Goal: Communication & Community: Answer question/provide support

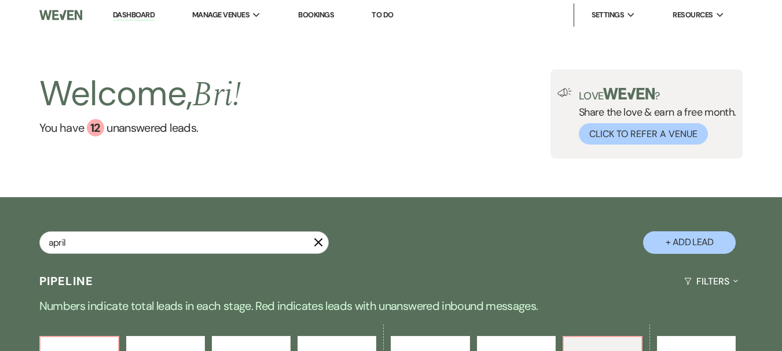
type input "april"
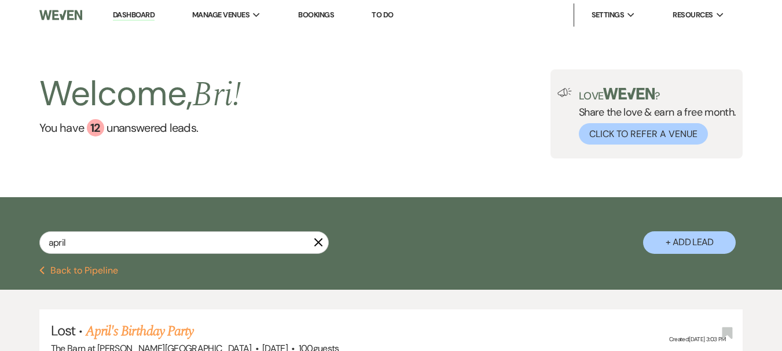
scroll to position [174, 0]
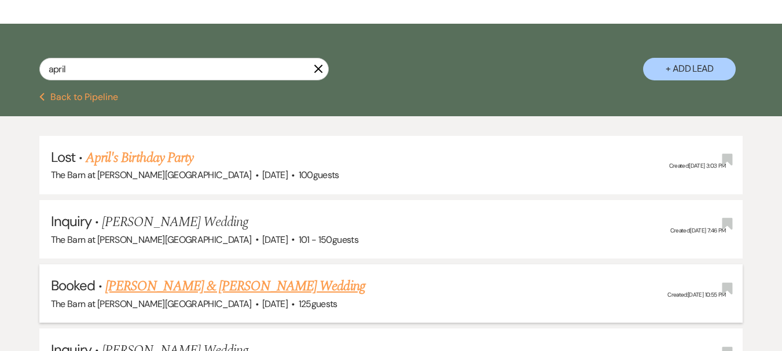
click at [258, 289] on link "[PERSON_NAME] & [PERSON_NAME] Wedding" at bounding box center [234, 286] width 259 height 21
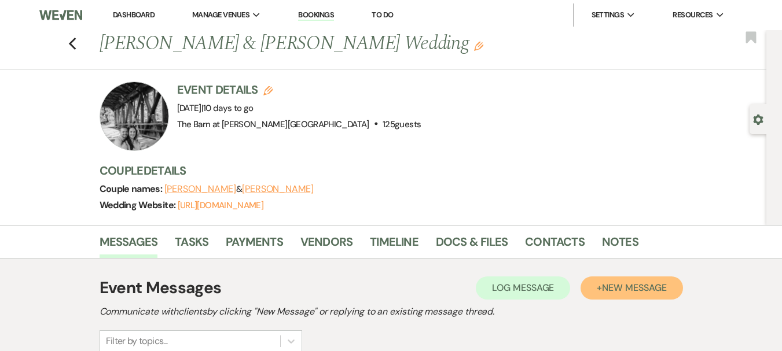
click at [642, 291] on span "New Message" at bounding box center [634, 288] width 64 height 12
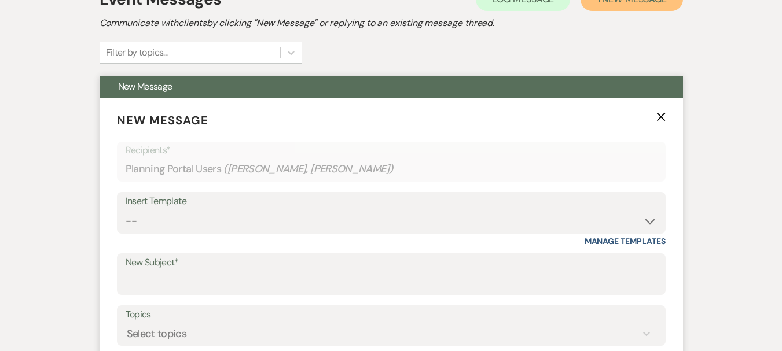
scroll to position [289, 0]
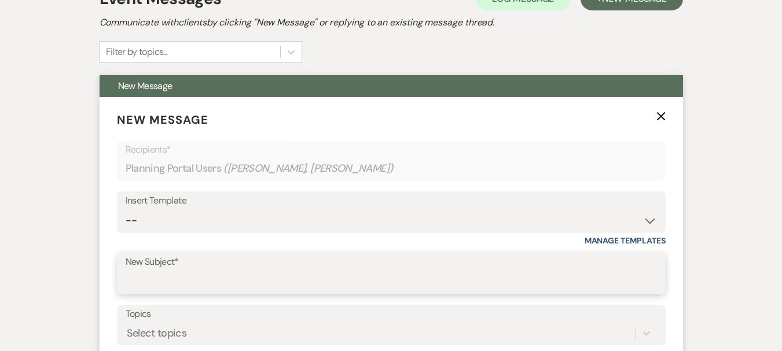
click at [247, 288] on input "New Subject*" at bounding box center [391, 282] width 531 height 23
type input "Corn allergy"
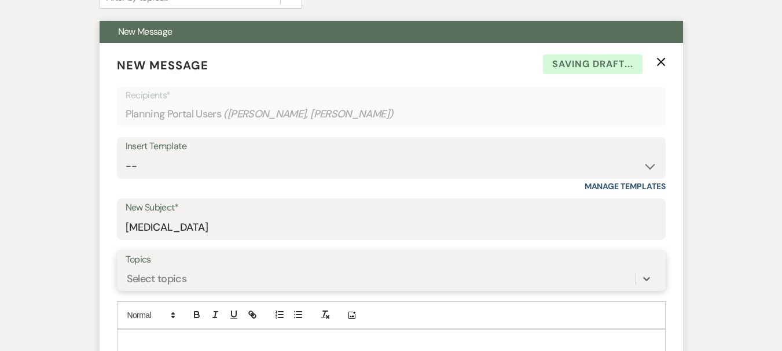
scroll to position [405, 0]
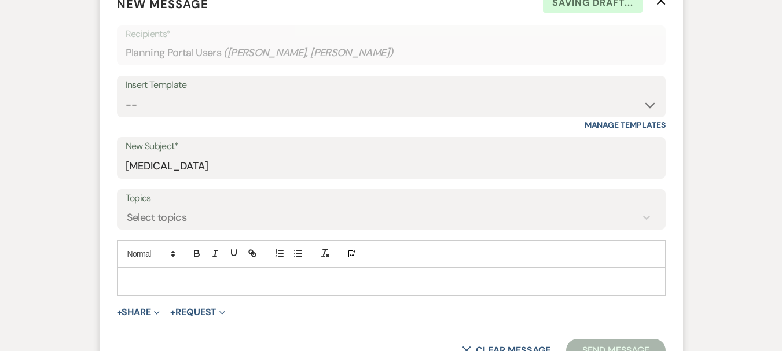
click at [248, 284] on p at bounding box center [391, 281] width 530 height 13
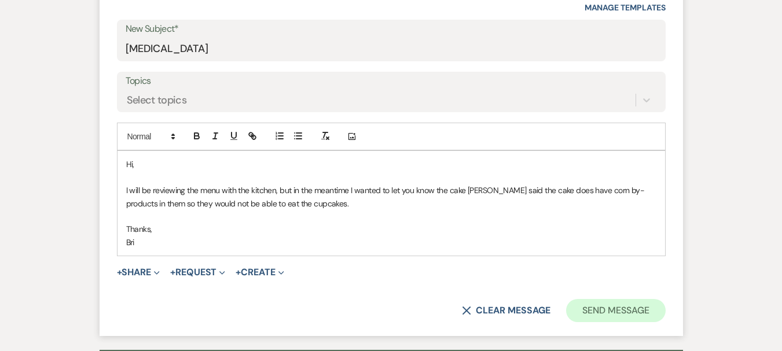
scroll to position [535, 0]
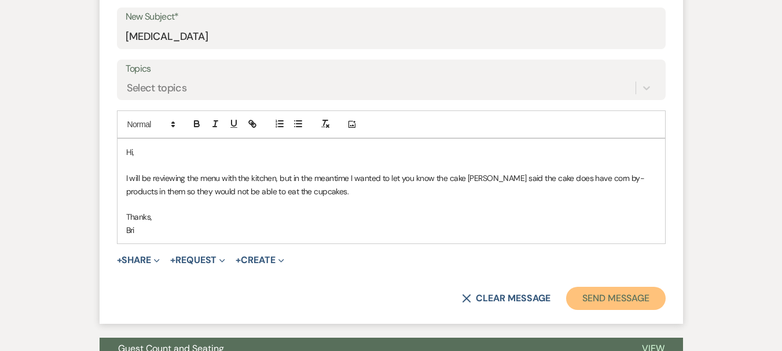
click at [635, 294] on button "Send Message" at bounding box center [615, 298] width 99 height 23
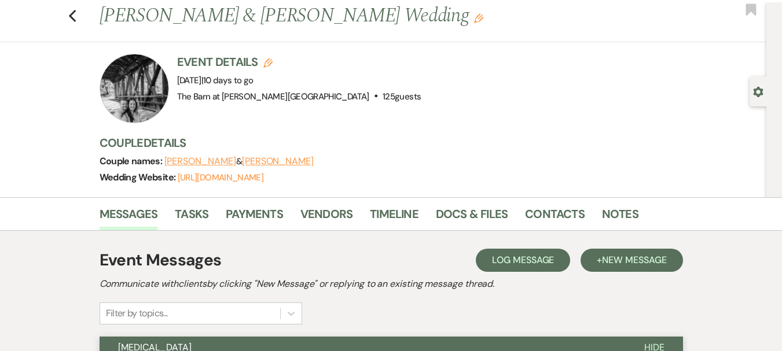
scroll to position [0, 0]
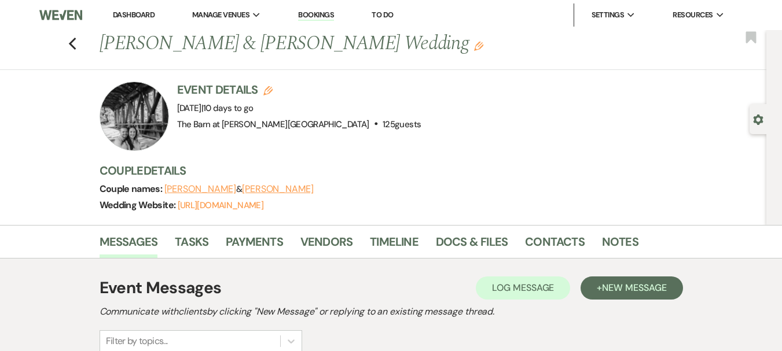
click at [148, 15] on link "Dashboard" at bounding box center [134, 15] width 42 height 10
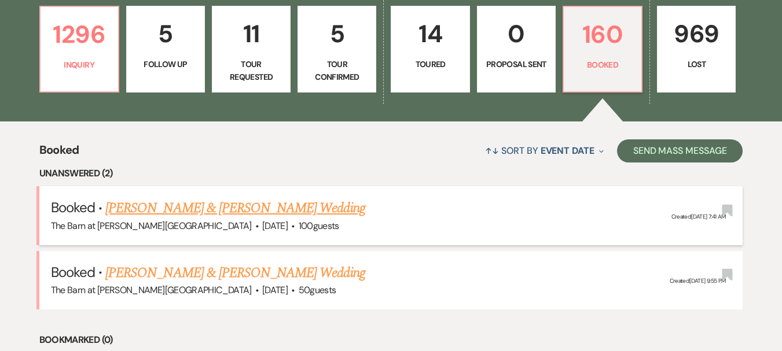
scroll to position [405, 0]
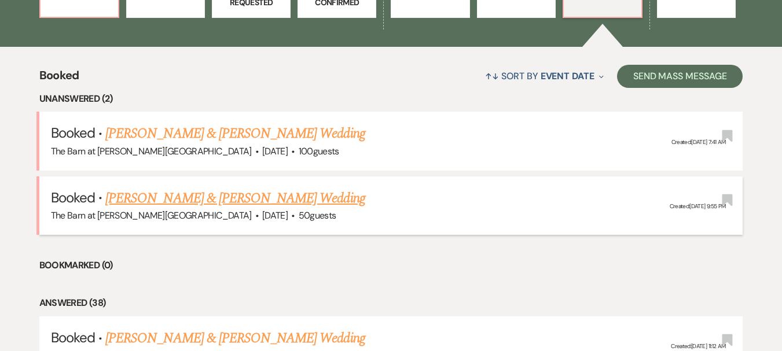
click at [328, 205] on link "Sebastian Concepcion & Zenaidia Douglas's Wedding" at bounding box center [234, 198] width 259 height 21
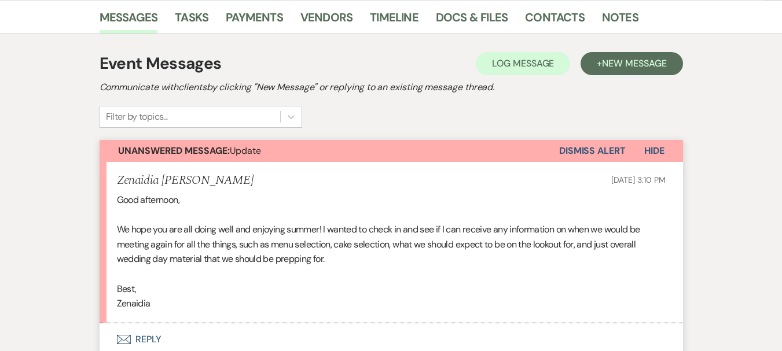
scroll to position [289, 0]
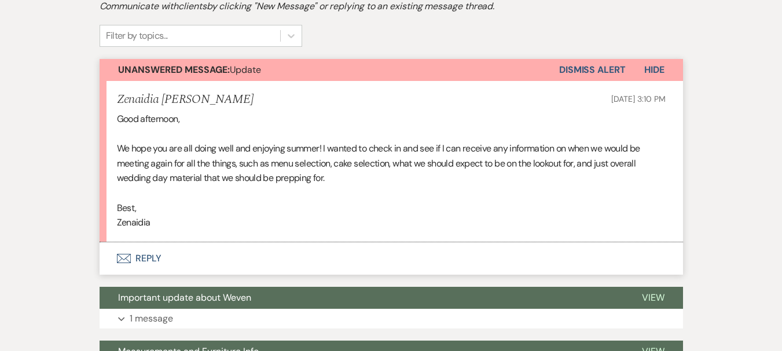
click at [146, 262] on button "Envelope Reply" at bounding box center [391, 259] width 583 height 32
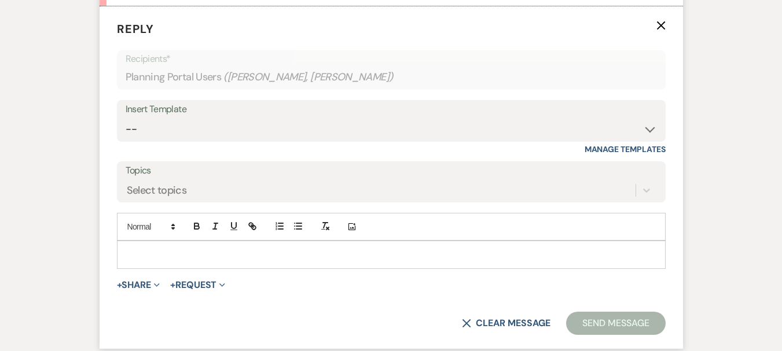
scroll to position [528, 0]
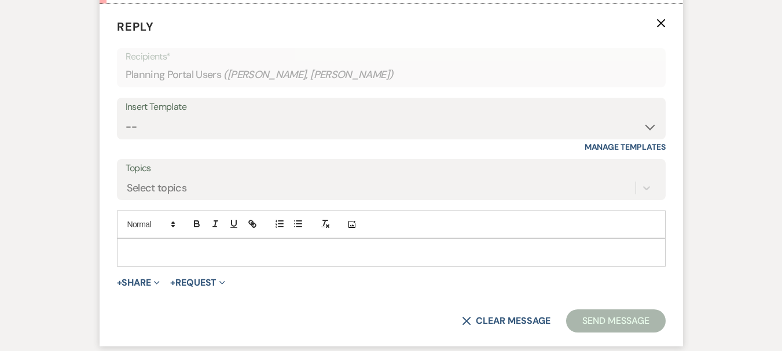
click at [157, 260] on div at bounding box center [391, 252] width 548 height 27
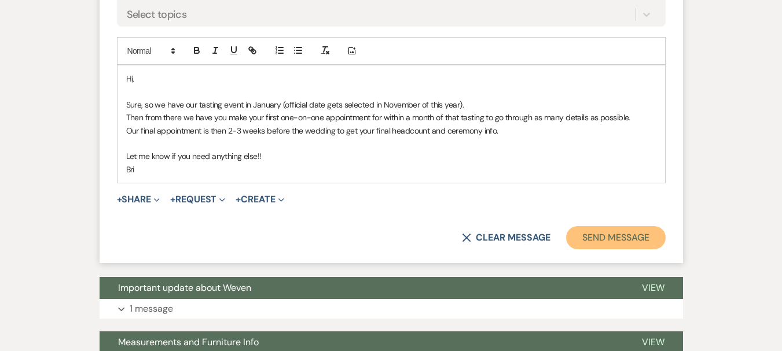
click at [616, 226] on button "Send Message" at bounding box center [615, 237] width 99 height 23
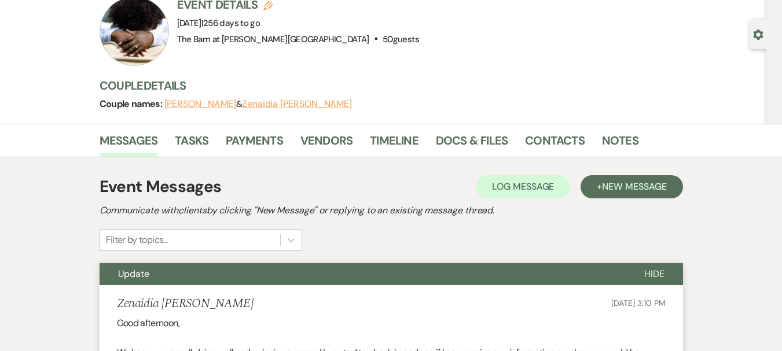
scroll to position [0, 0]
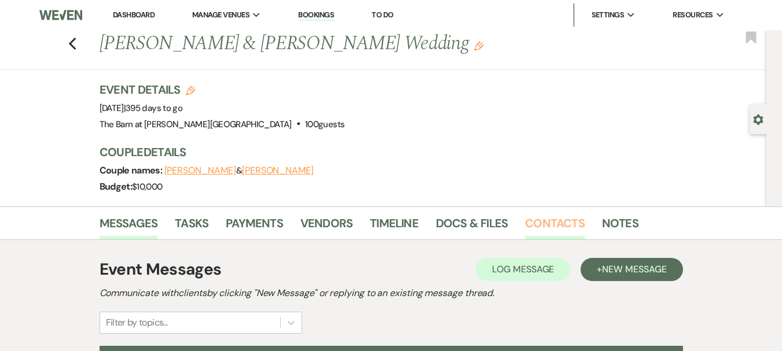
click at [531, 231] on link "Contacts" at bounding box center [555, 226] width 60 height 25
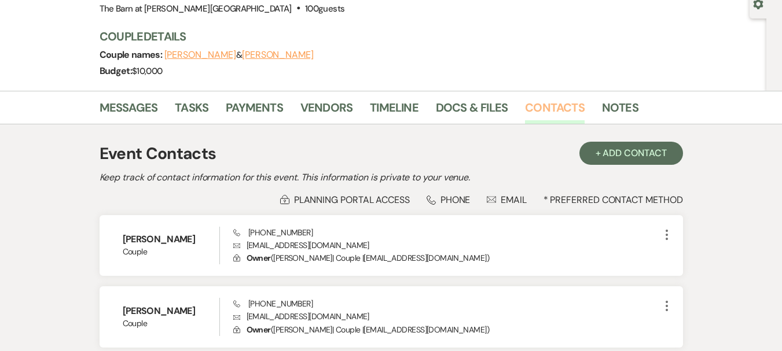
scroll to position [215, 0]
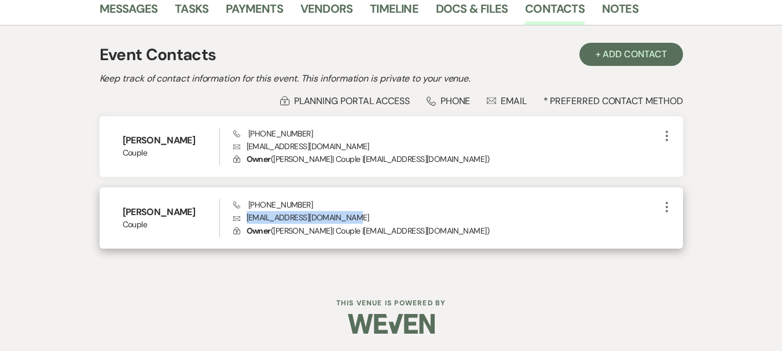
drag, startPoint x: 361, startPoint y: 216, endPoint x: 246, endPoint y: 219, distance: 114.6
click at [246, 219] on p "Envelope meredithbran2754@yahoo.com" at bounding box center [446, 217] width 427 height 13
copy p "meredithbran2754@yahoo.com"
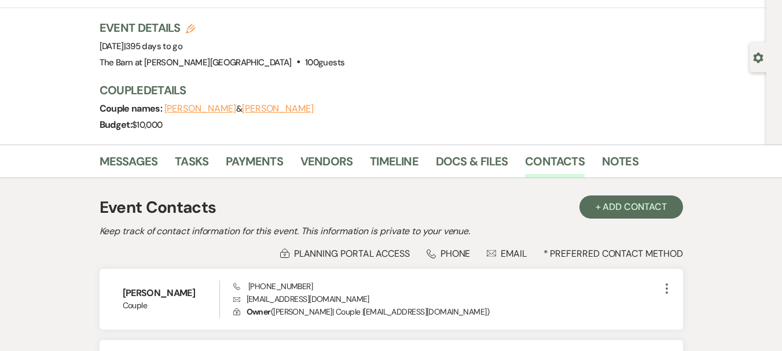
scroll to position [0, 0]
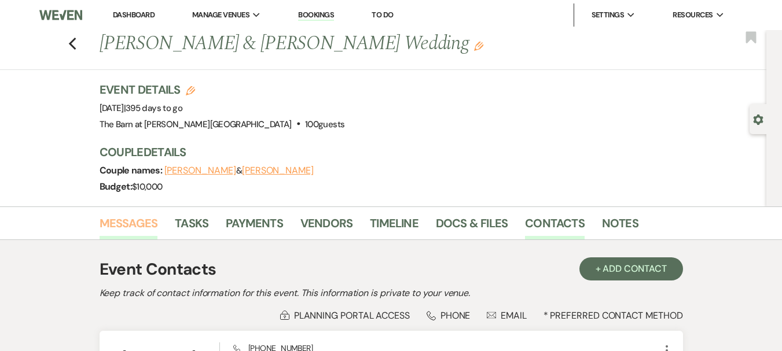
click at [126, 223] on link "Messages" at bounding box center [129, 226] width 58 height 25
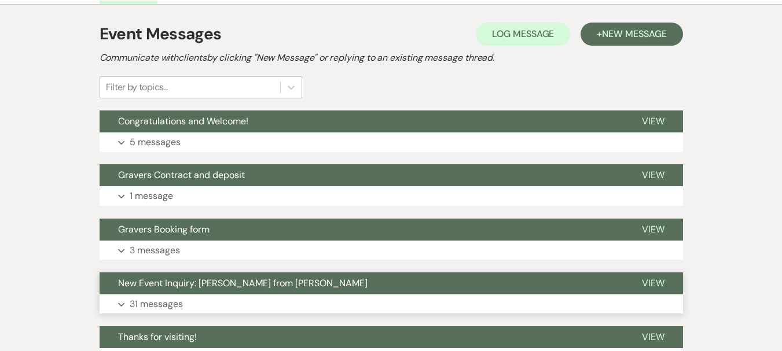
scroll to position [112, 0]
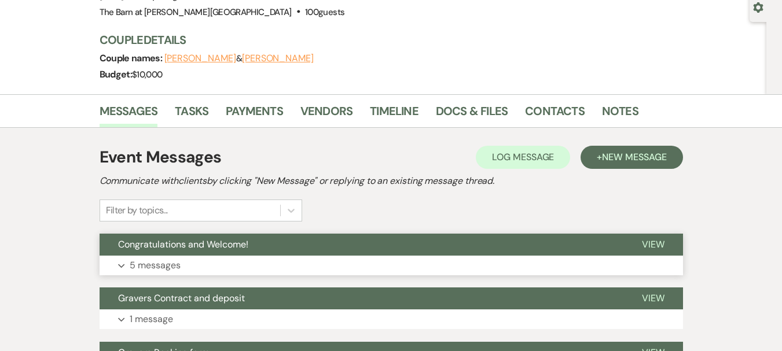
click at [302, 264] on button "Expand 5 messages" at bounding box center [391, 266] width 583 height 20
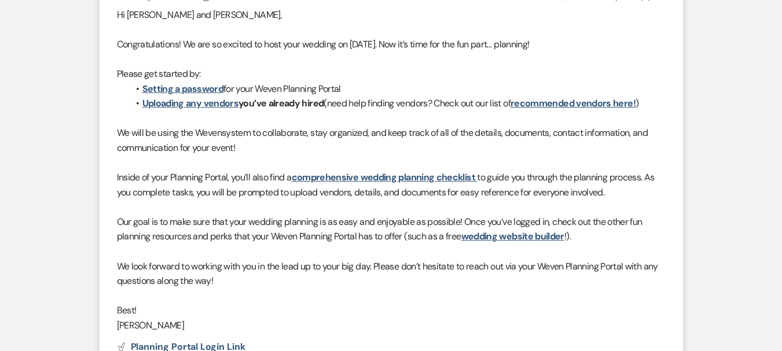
scroll to position [171, 0]
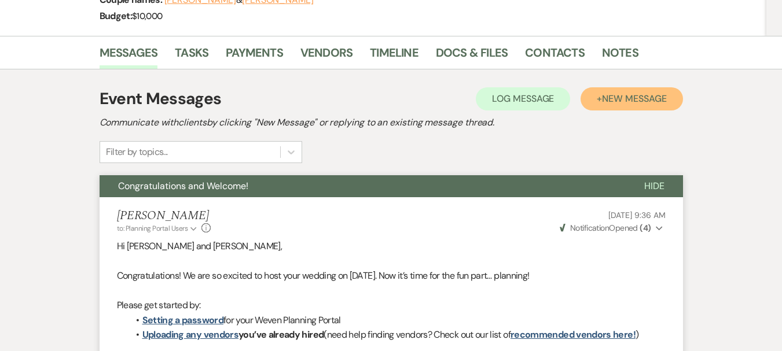
click at [616, 98] on span "New Message" at bounding box center [634, 99] width 64 height 12
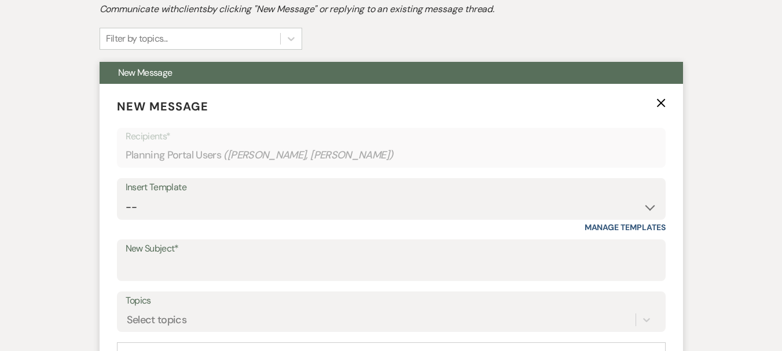
scroll to position [344, 0]
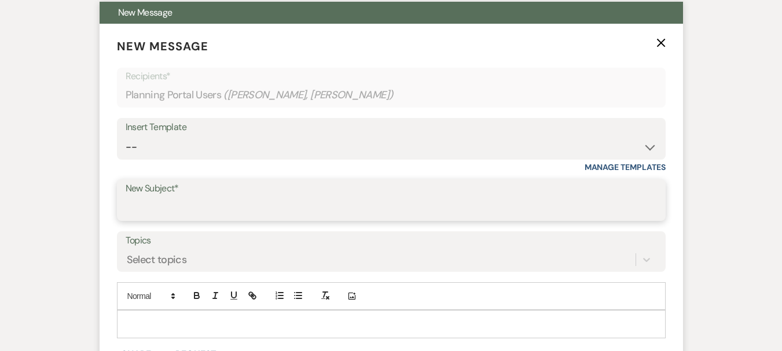
click at [165, 213] on input "New Subject*" at bounding box center [391, 208] width 531 height 23
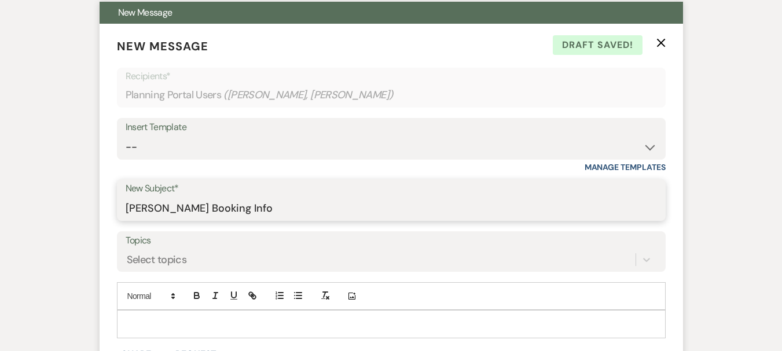
type input "Capriotti's Booking Info"
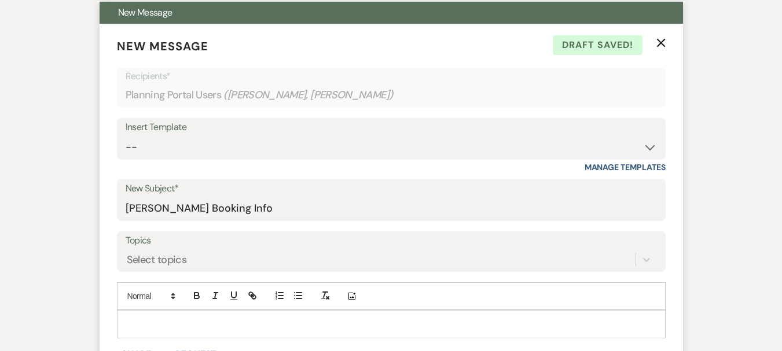
click at [135, 313] on div at bounding box center [391, 324] width 548 height 27
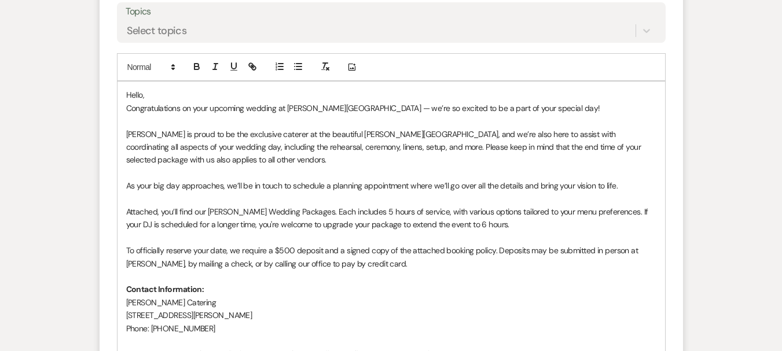
scroll to position [576, 0]
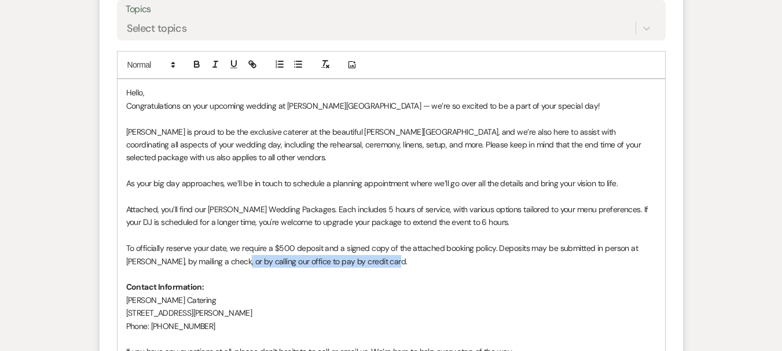
drag, startPoint x: 388, startPoint y: 264, endPoint x: 230, endPoint y: 264, distance: 158.6
click at [230, 264] on p "To officially reserve your date, we require a $500 deposit and a signed copy of…" at bounding box center [391, 255] width 530 height 26
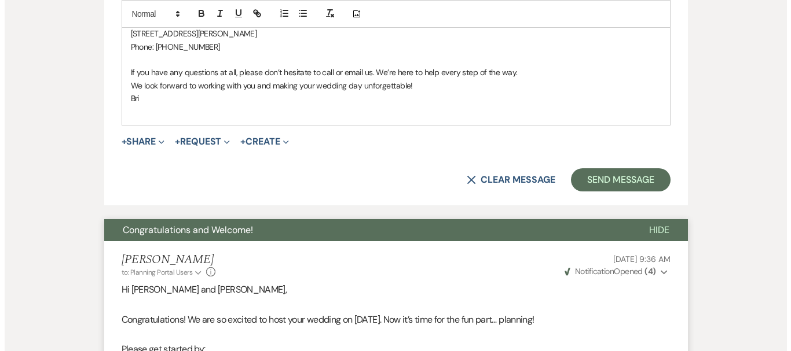
scroll to position [923, 0]
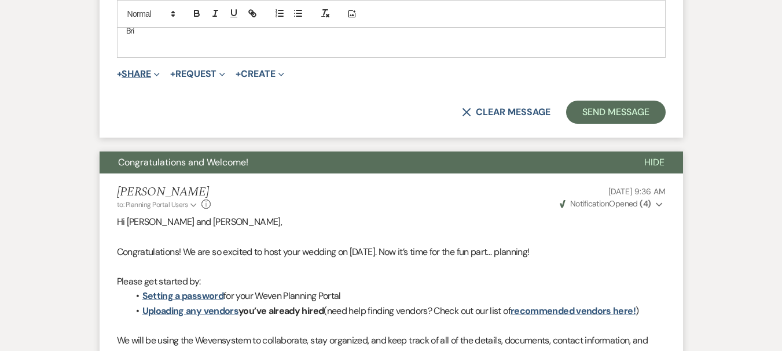
click at [140, 71] on button "+ Share Expand" at bounding box center [138, 73] width 43 height 9
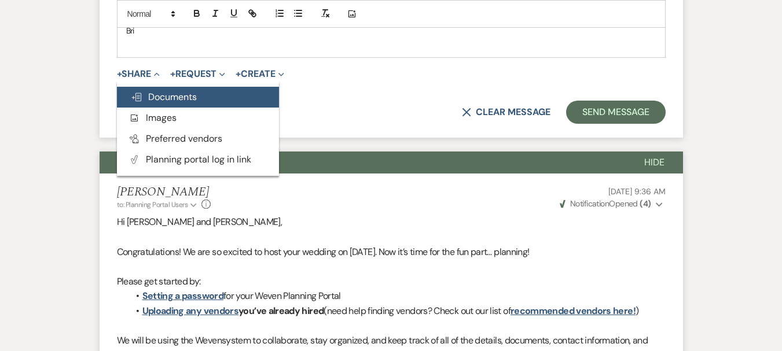
click at [145, 97] on span "Doc Upload Documents" at bounding box center [164, 97] width 66 height 12
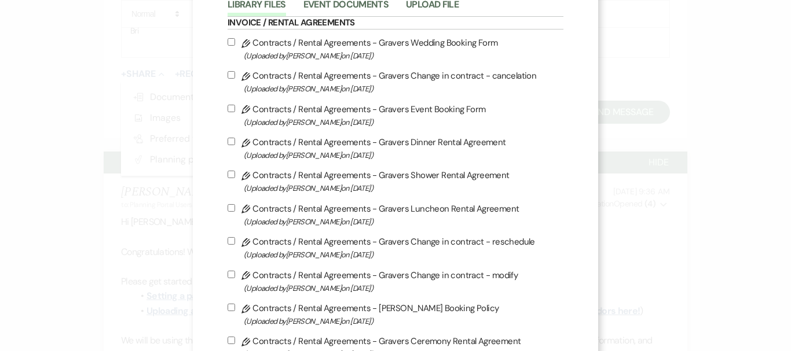
scroll to position [232, 0]
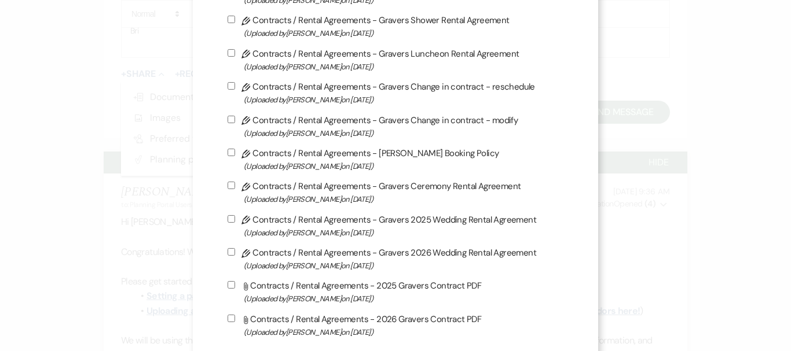
click at [261, 159] on label "Pencil Contracts / Rental Agreements - Capriotti's Booking Policy (Uploaded by …" at bounding box center [395, 159] width 336 height 27
click at [227, 150] on input "Pencil Contracts / Rental Agreements - Capriotti's Booking Policy (Uploaded by …" at bounding box center [231, 153] width 8 height 8
checkbox input "true"
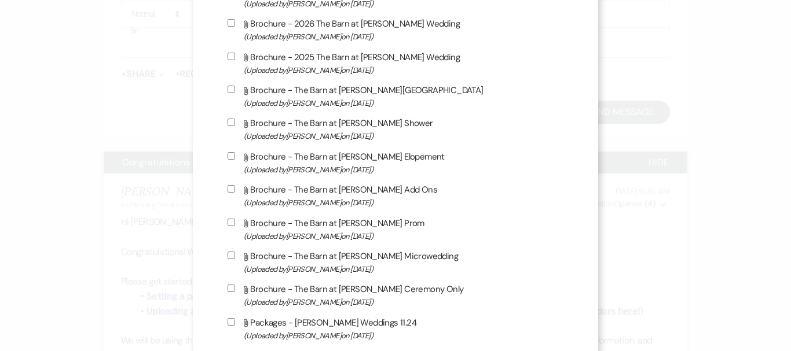
scroll to position [1505, 0]
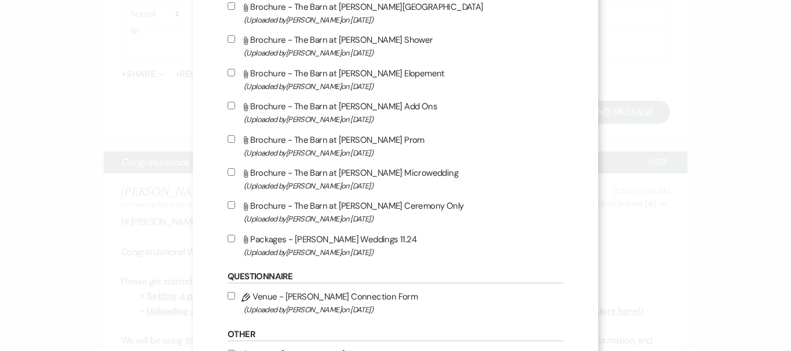
click at [227, 237] on input "Attach File Packages - Capriotti's Weddings 11.24 (Uploaded by Bri Saxton on No…" at bounding box center [231, 239] width 8 height 8
checkbox input "true"
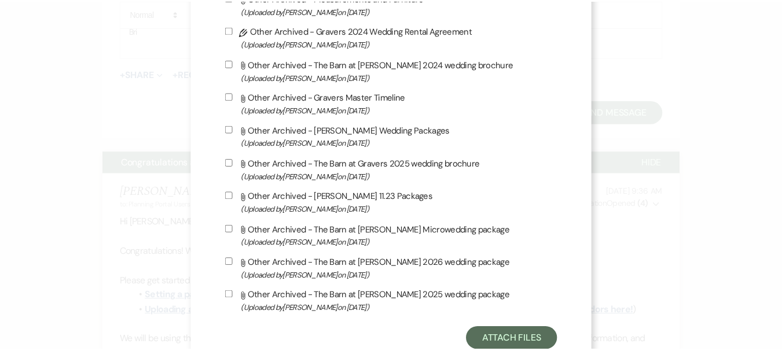
scroll to position [2452, 0]
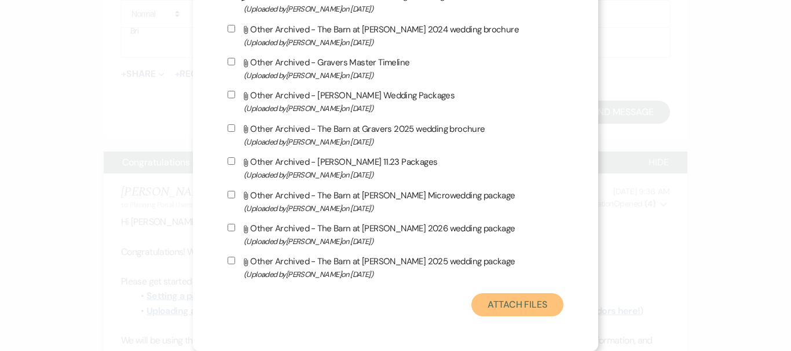
click at [532, 302] on button "Attach Files" at bounding box center [517, 304] width 92 height 23
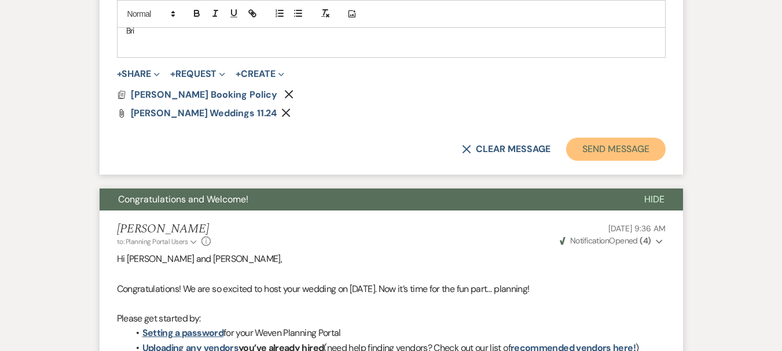
click at [607, 142] on button "Send Message" at bounding box center [615, 149] width 99 height 23
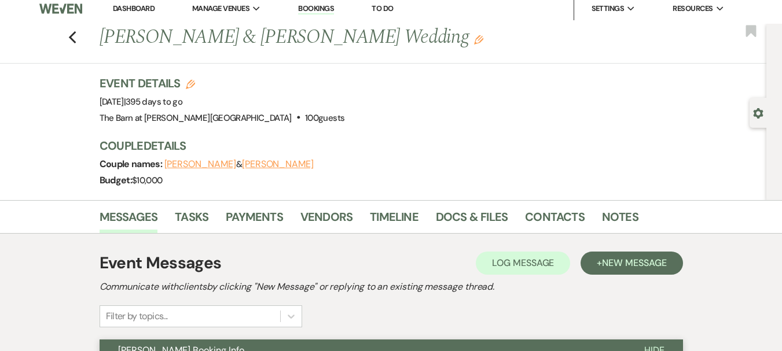
scroll to position [0, 0]
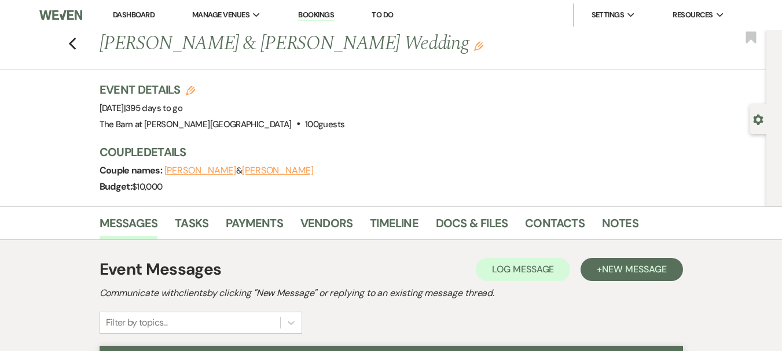
click at [115, 16] on link "Dashboard" at bounding box center [134, 15] width 42 height 10
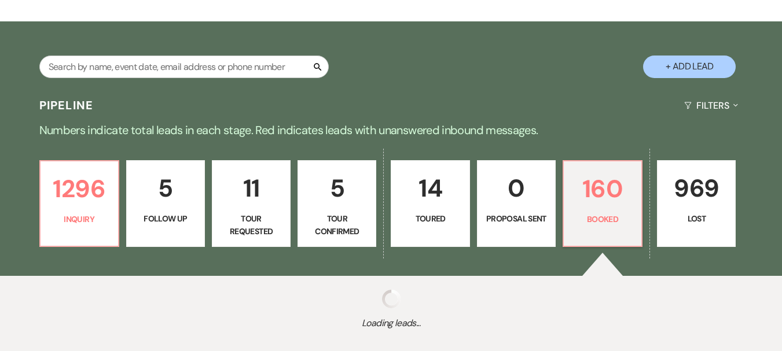
scroll to position [244, 0]
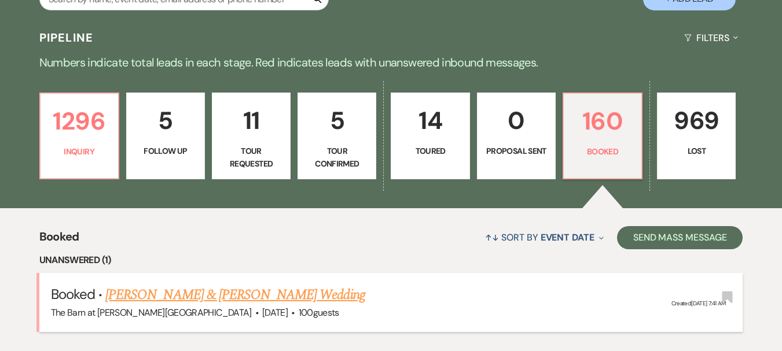
click at [289, 302] on link "Rahul Nallappa & Caitlin Piccirillo-Stosser's Wedding" at bounding box center [234, 295] width 259 height 21
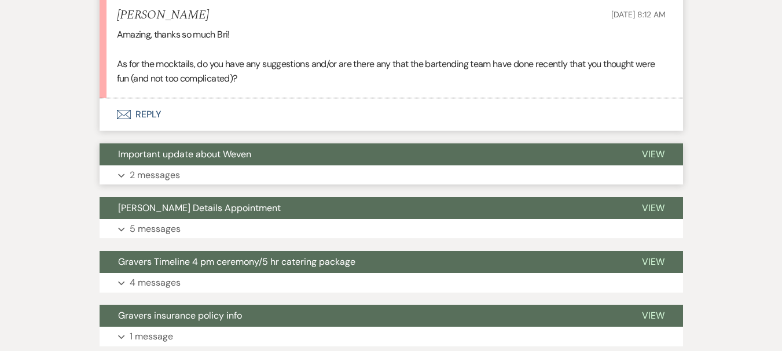
scroll to position [4283, 0]
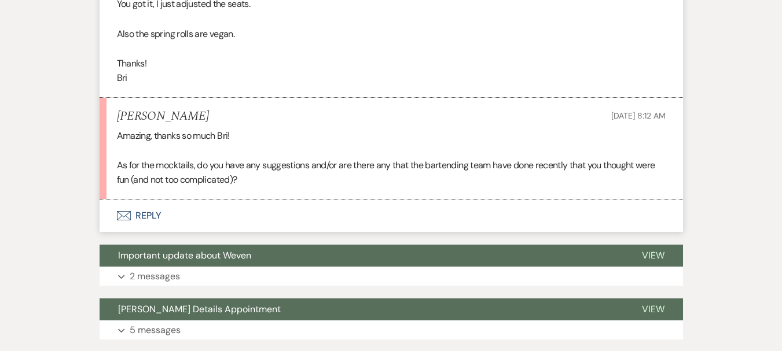
click at [139, 210] on button "Envelope Reply" at bounding box center [391, 216] width 583 height 32
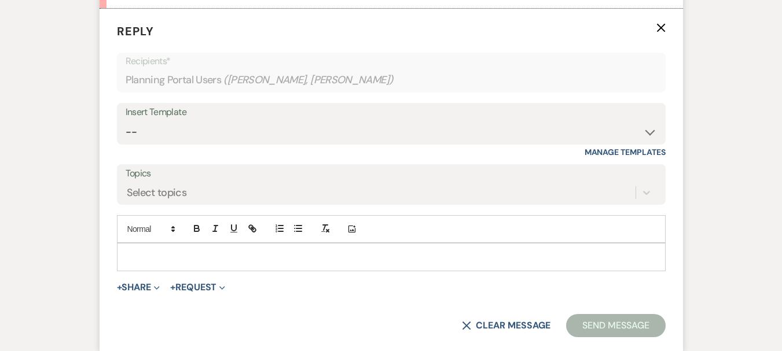
scroll to position [4479, 0]
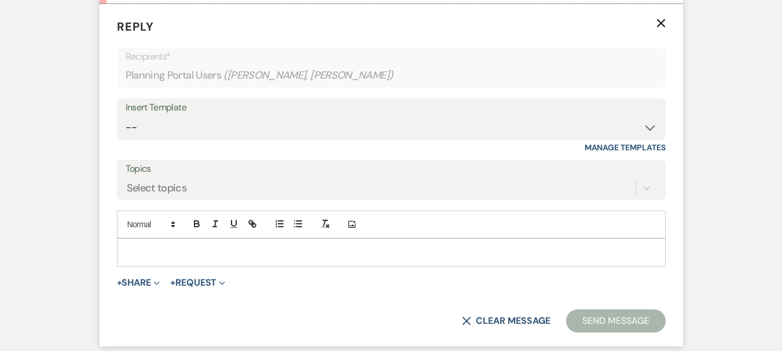
click at [161, 245] on div at bounding box center [391, 252] width 548 height 27
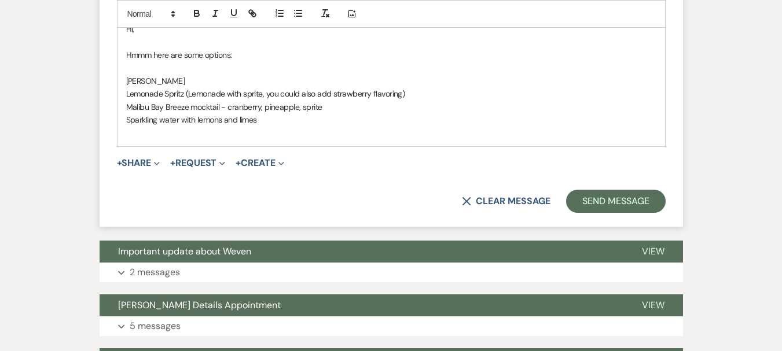
scroll to position [4711, 0]
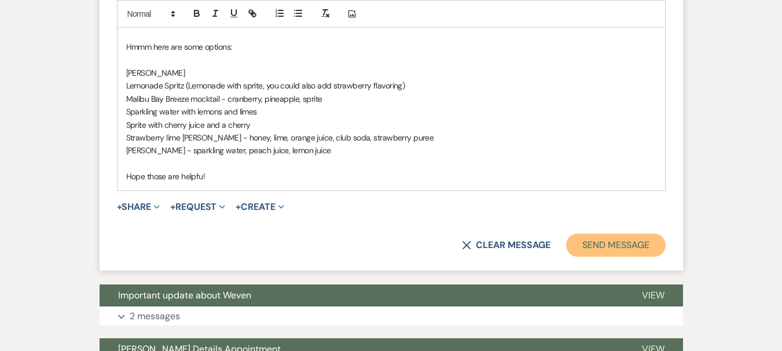
click at [601, 240] on button "Send Message" at bounding box center [615, 245] width 99 height 23
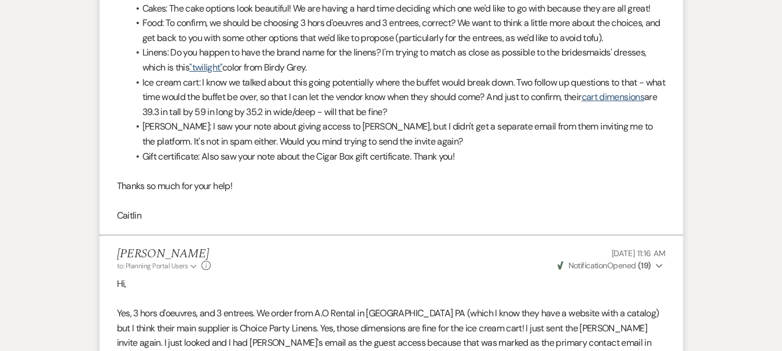
scroll to position [0, 0]
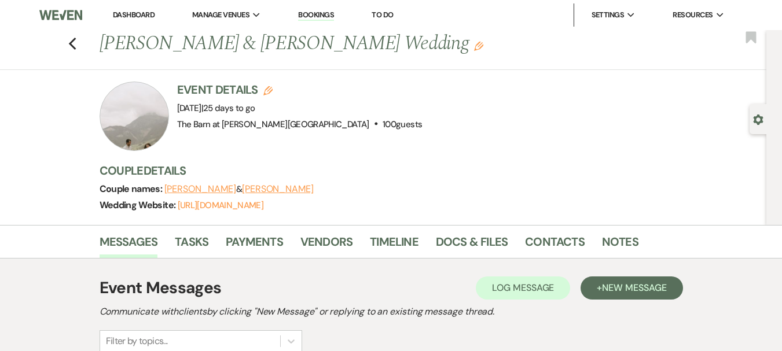
click at [132, 16] on link "Dashboard" at bounding box center [134, 15] width 42 height 10
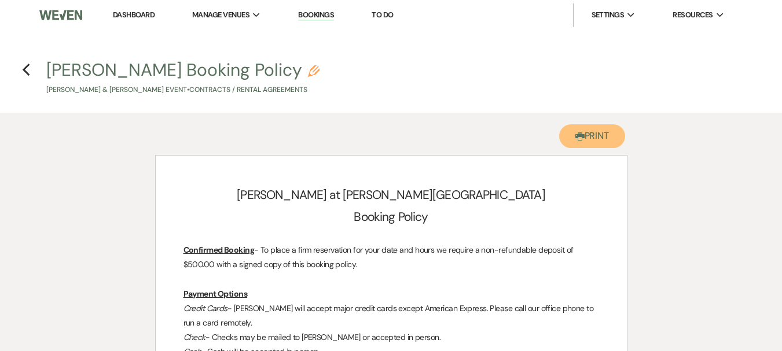
click at [573, 128] on button "Printer Print" at bounding box center [592, 136] width 67 height 24
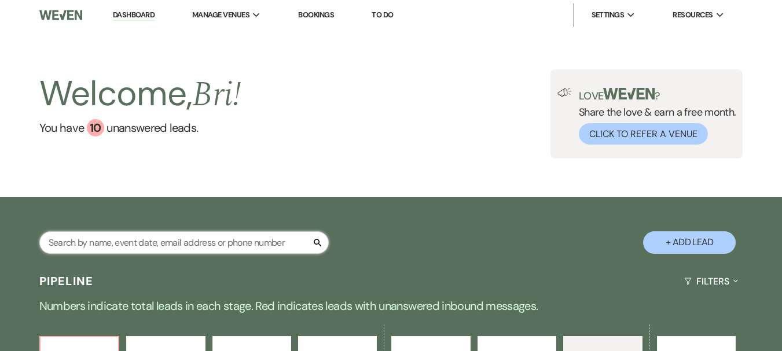
click at [238, 237] on input "text" at bounding box center [183, 243] width 289 height 23
type input "melvin"
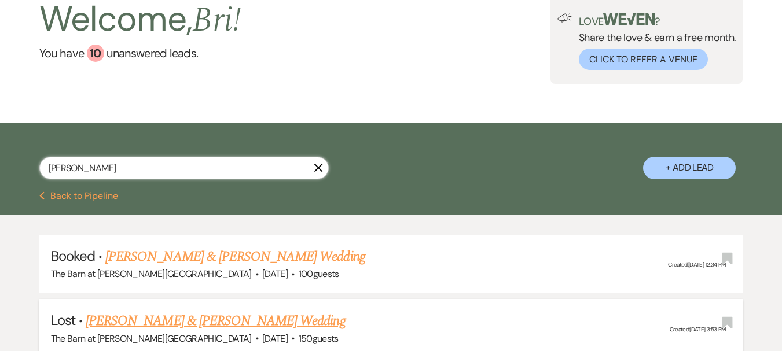
scroll to position [174, 0]
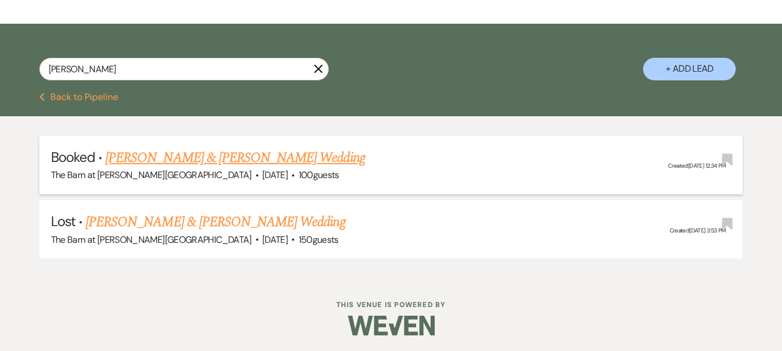
click at [257, 160] on link "[PERSON_NAME] & [PERSON_NAME] Wedding" at bounding box center [234, 158] width 259 height 21
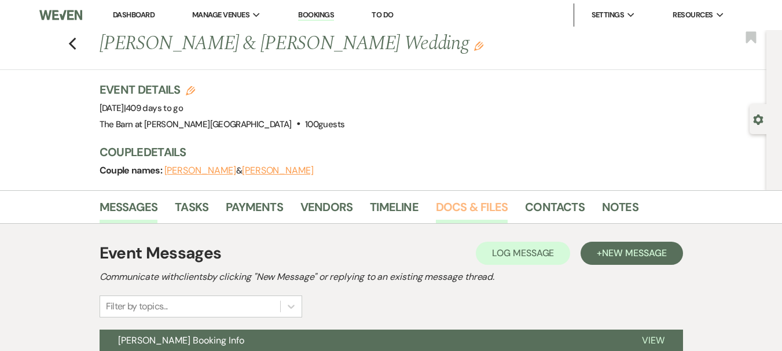
click at [495, 199] on link "Docs & Files" at bounding box center [472, 210] width 72 height 25
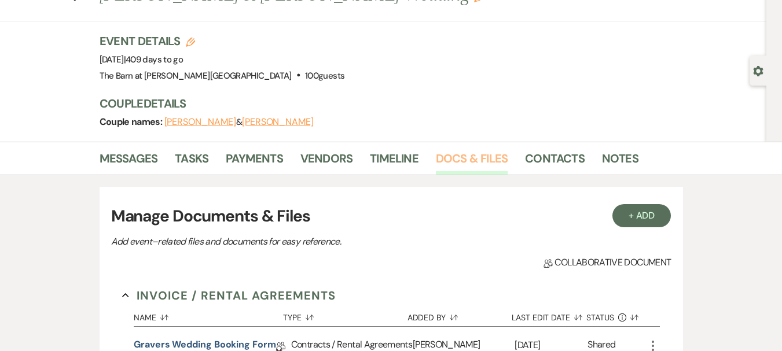
scroll to position [222, 0]
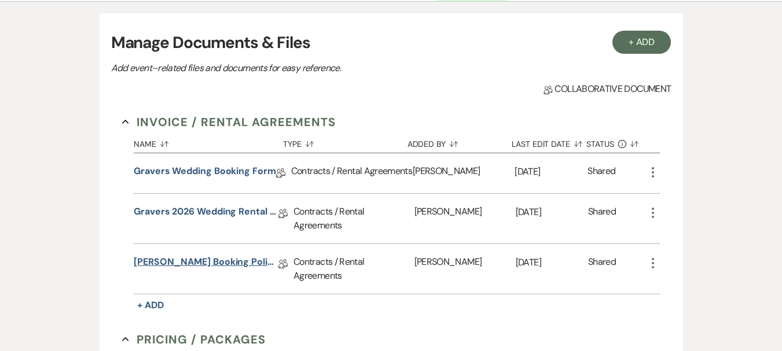
click at [183, 257] on link "[PERSON_NAME] Booking Policy" at bounding box center [206, 264] width 145 height 18
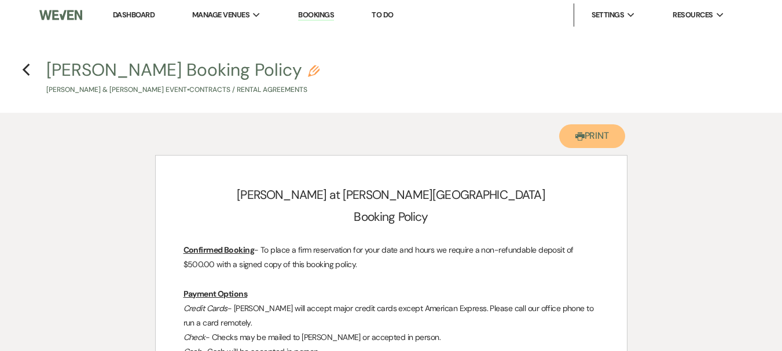
click at [611, 136] on button "Printer Print" at bounding box center [592, 136] width 67 height 24
